Goal: Navigation & Orientation: Find specific page/section

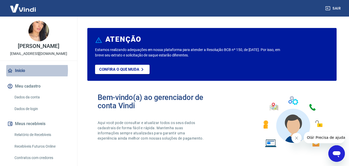
click at [18, 70] on link "Início" at bounding box center [38, 70] width 65 height 11
click at [21, 70] on link "Início" at bounding box center [38, 70] width 65 height 11
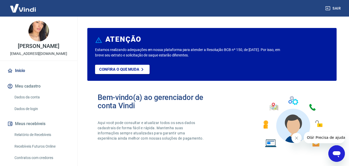
click at [293, 137] on button "Fechar mensagem da empresa" at bounding box center [296, 137] width 10 height 10
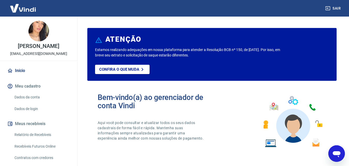
click at [24, 7] on img at bounding box center [23, 8] width 34 height 16
click at [19, 71] on link "Início" at bounding box center [38, 70] width 65 height 11
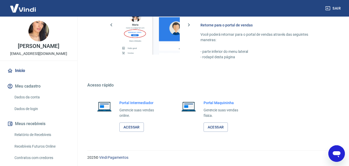
scroll to position [312, 0]
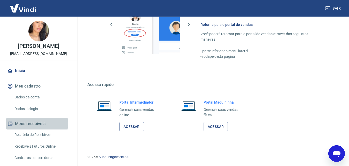
click at [26, 123] on button "Meus recebíveis" at bounding box center [38, 123] width 65 height 11
click at [34, 124] on button "Meus recebíveis" at bounding box center [38, 123] width 65 height 11
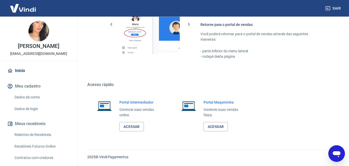
click at [17, 69] on link "Início" at bounding box center [38, 70] width 65 height 11
click at [34, 13] on img at bounding box center [23, 8] width 34 height 16
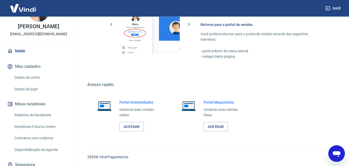
scroll to position [40, 0]
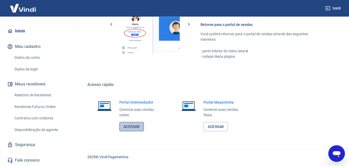
click at [133, 122] on link "Acessar" at bounding box center [131, 127] width 25 height 10
